Goal: Information Seeking & Learning: Learn about a topic

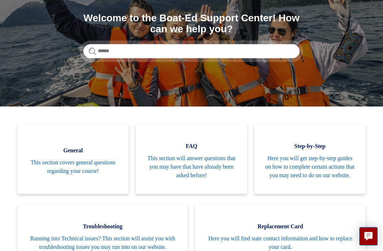
scroll to position [80, 0]
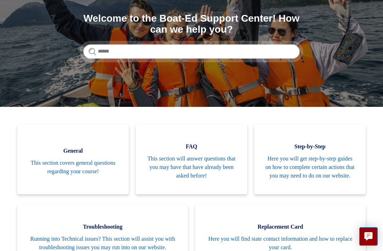
click at [204, 164] on span "This section will answer questions that you may have that have already been ask…" at bounding box center [191, 167] width 90 height 26
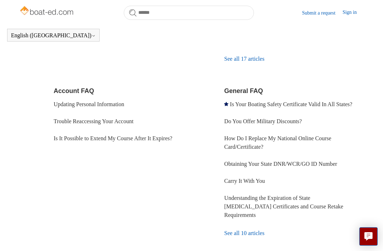
scroll to position [195, 0]
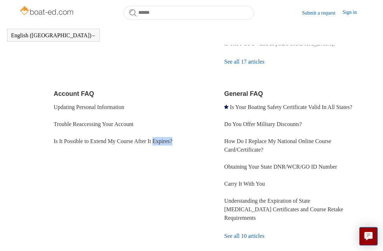
click at [35, 191] on div "Order and Shipment FAQ Where Is My Card? Will I Receive a Plastic Card or Just …" at bounding box center [191, 102] width 344 height 322
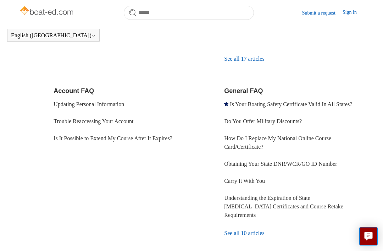
scroll to position [198, 0]
click at [254, 235] on link "See all 10 articles" at bounding box center [294, 232] width 140 height 19
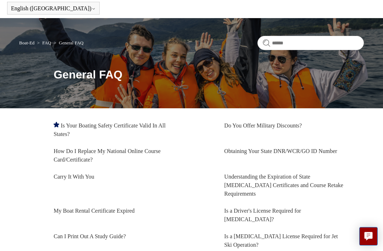
scroll to position [27, 0]
click at [106, 233] on link "Can I Print Out A Study Guide?" at bounding box center [90, 236] width 72 height 6
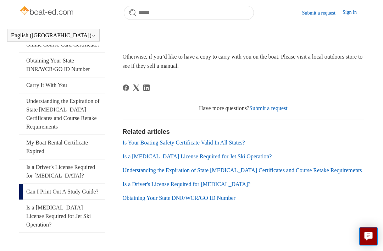
scroll to position [160, 0]
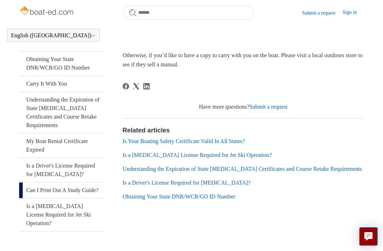
click at [198, 153] on link "Is a Boating License Required for Jet Ski Operation?" at bounding box center [197, 155] width 149 height 6
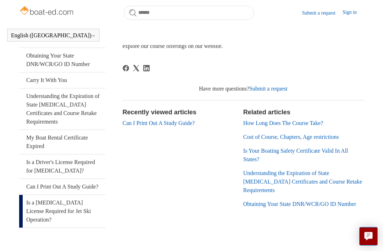
scroll to position [171, 0]
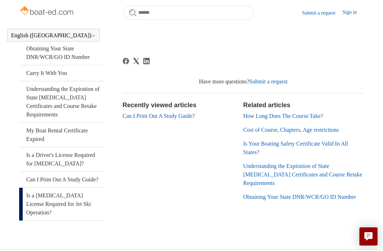
click at [249, 142] on link "Is Your Boating Safety Certificate Valid In All States?" at bounding box center [295, 147] width 105 height 15
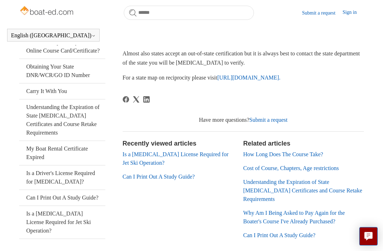
scroll to position [154, 0]
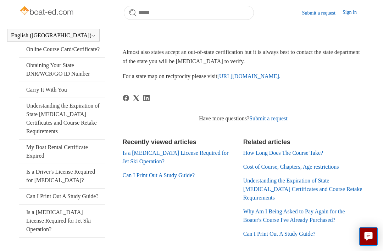
click at [296, 169] on link "Cost of Course, Chapters, Age restrictions" at bounding box center [291, 166] width 96 height 6
